Goal: Download file/media

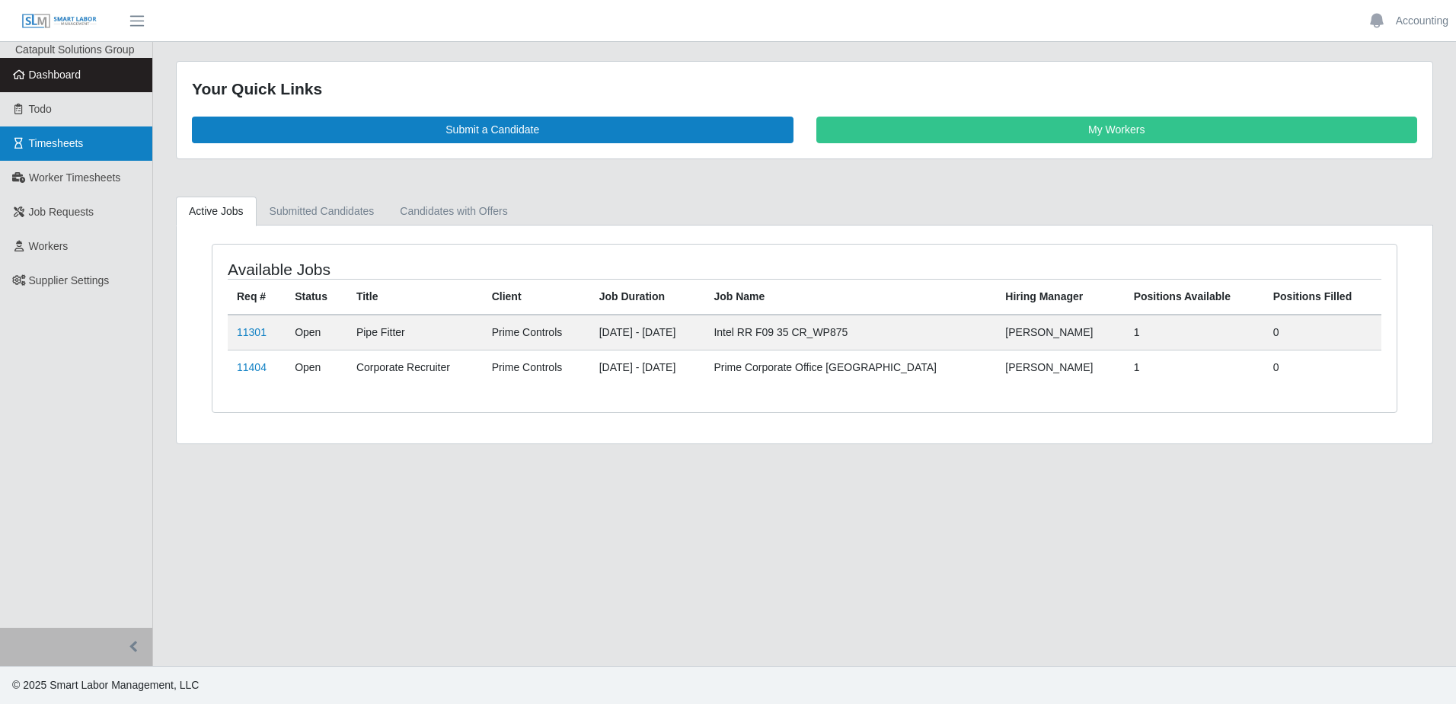
click at [61, 139] on span "Timesheets" at bounding box center [56, 143] width 55 height 12
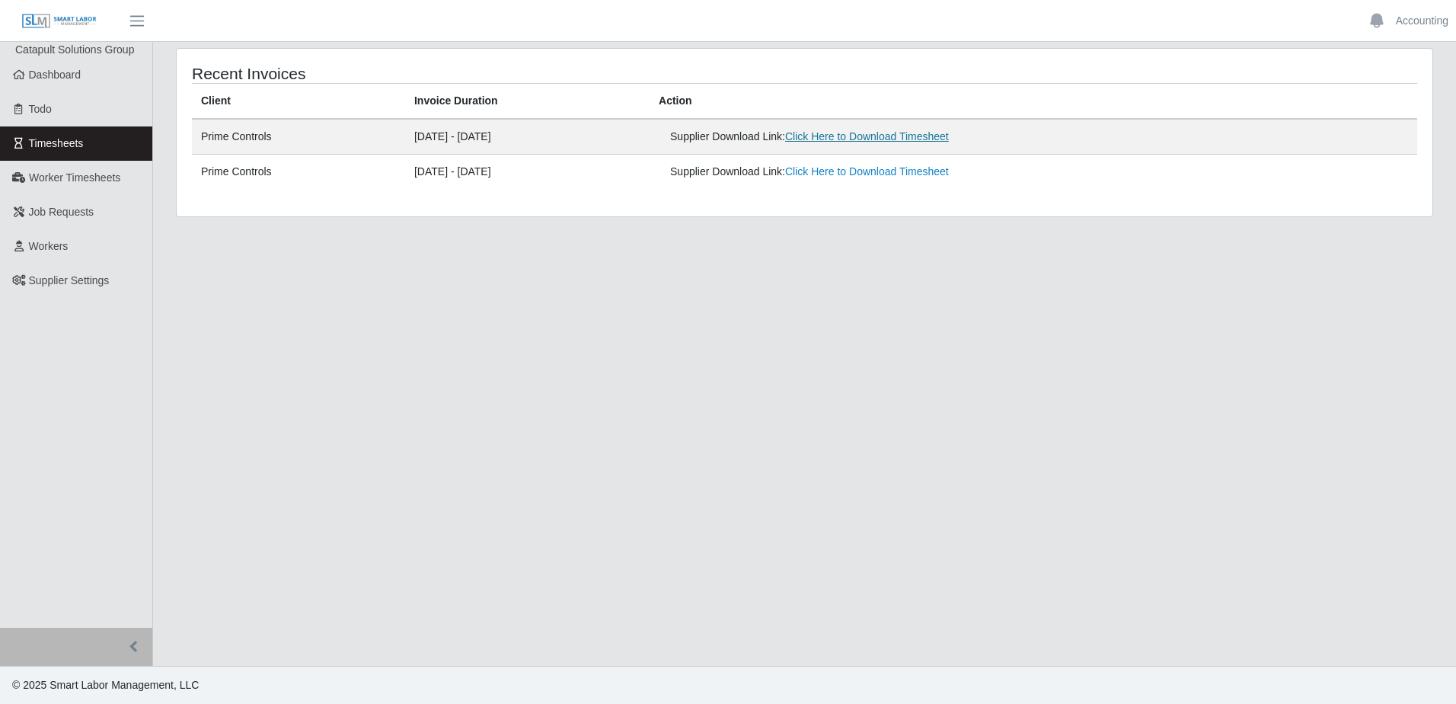
click at [865, 138] on link "Click Here to Download Timesheet" at bounding box center [867, 136] width 164 height 12
click at [400, 310] on main "Recent Invoices Client Invoice Duration Action Prime Controls 09/27/2025 - 10/0…" at bounding box center [804, 354] width 1303 height 624
click at [871, 175] on link "Click Here to Download Timesheet" at bounding box center [867, 171] width 164 height 12
click at [541, 348] on main "Recent Invoices Client Invoice Duration Action Prime Controls 09/27/2025 - 10/0…" at bounding box center [804, 354] width 1303 height 624
